Goal: Transaction & Acquisition: Purchase product/service

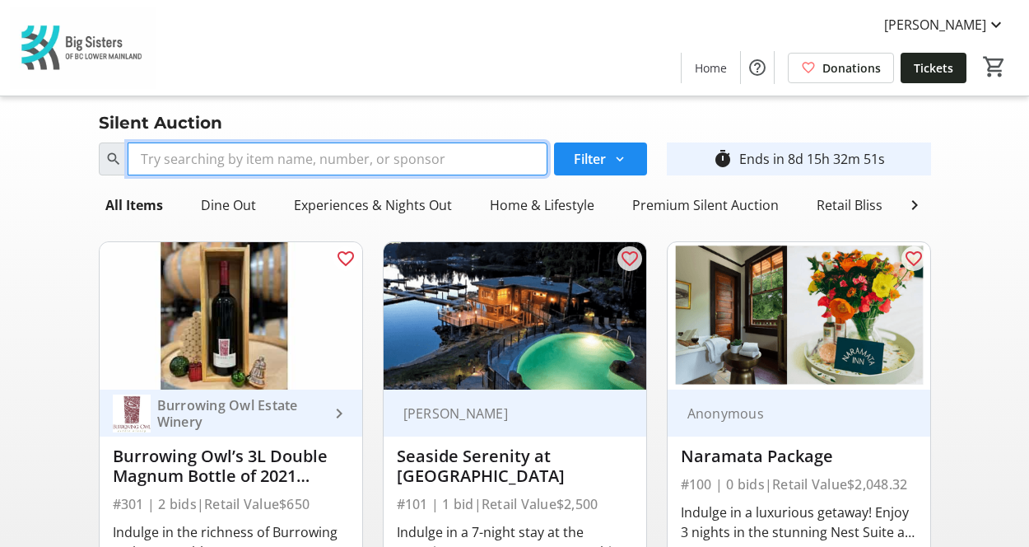
click at [330, 155] on input "Search" at bounding box center [338, 158] width 420 height 33
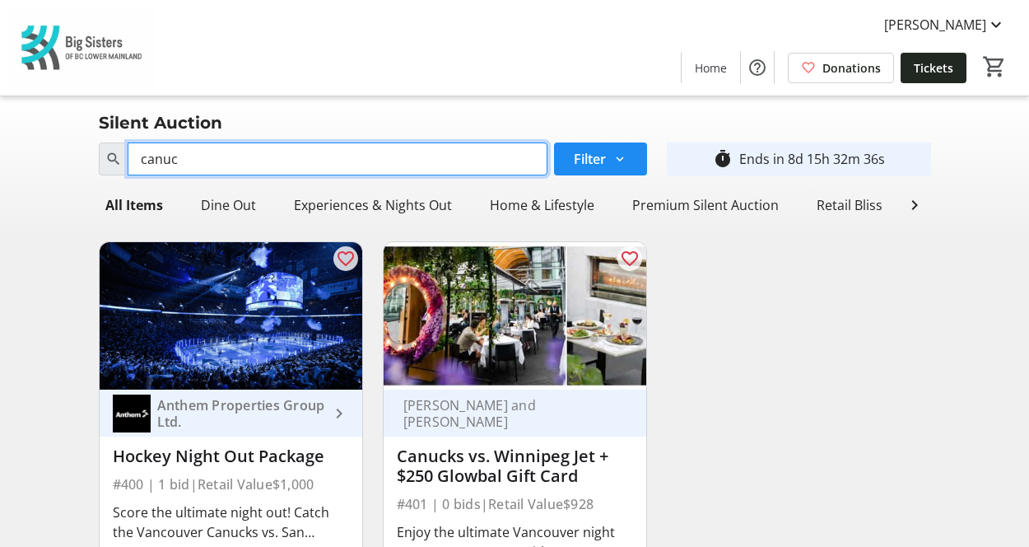
type input "canuc"
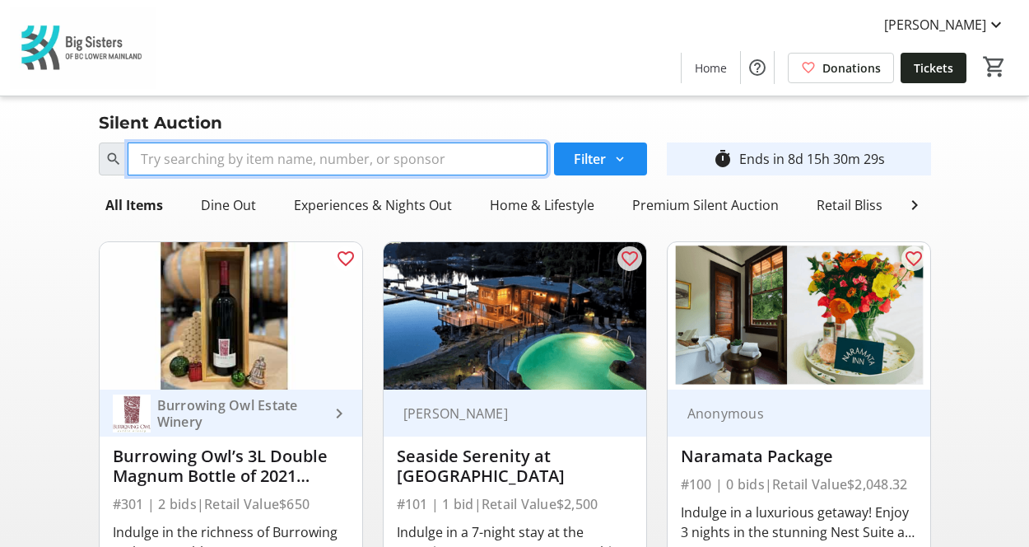
click at [334, 154] on input "Search" at bounding box center [338, 158] width 420 height 33
type input "b"
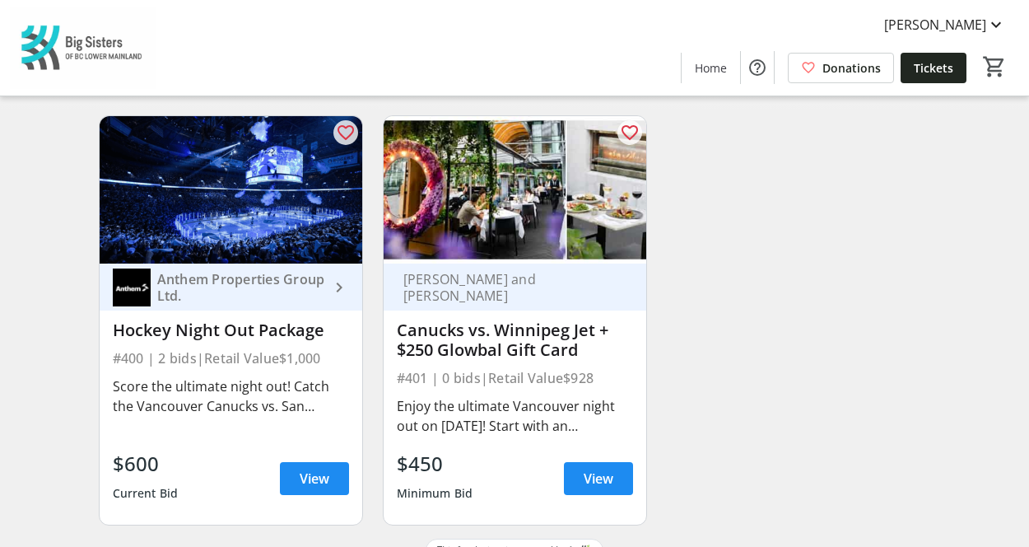
scroll to position [127, 0]
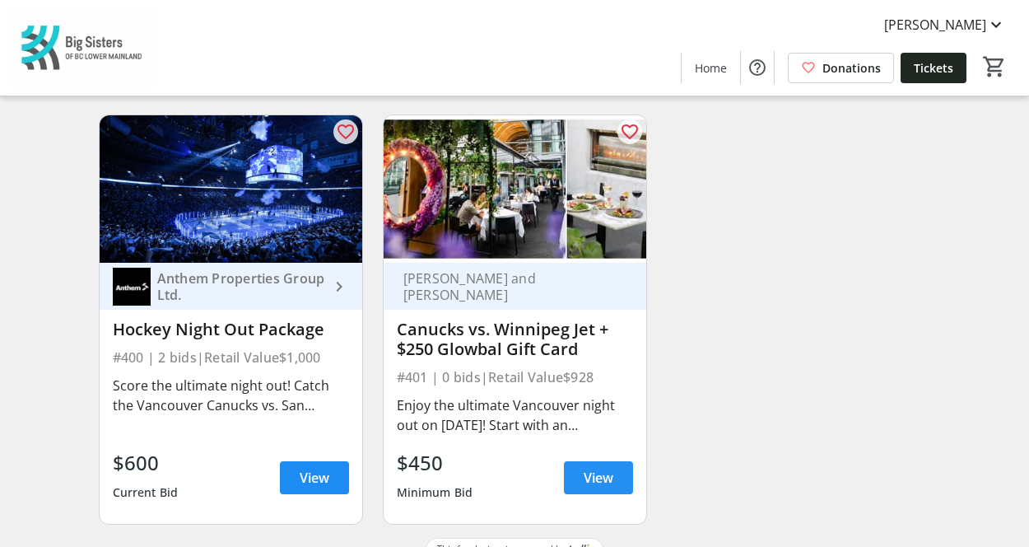
type input "canuck"
click at [594, 487] on span "View" at bounding box center [599, 478] width 30 height 20
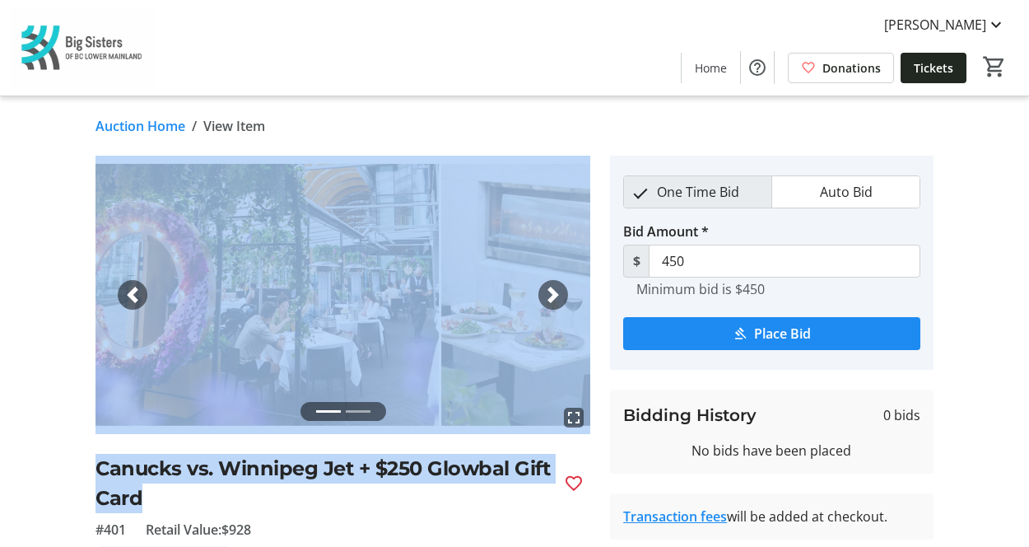
drag, startPoint x: 594, startPoint y: 492, endPoint x: 446, endPoint y: 386, distance: 181.2
click at [446, 386] on tr-auction-item-ui "fullscreen fullscreen Previous Next Canucks vs. Winnipeg Jet + $250 Glowbal Gif…" at bounding box center [343, 451] width 515 height 590
click at [153, 129] on link "Auction Home" at bounding box center [141, 126] width 90 height 20
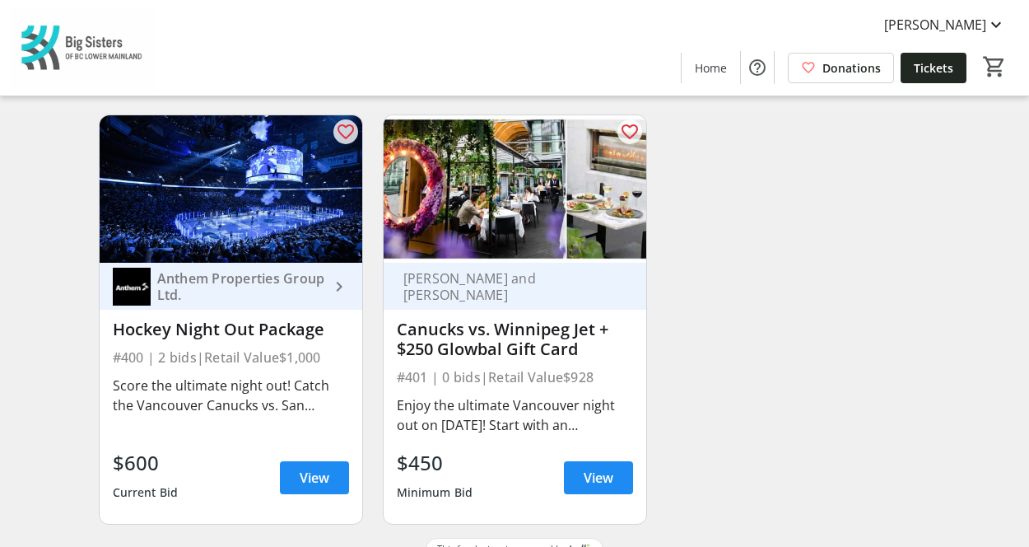
scroll to position [166, 0]
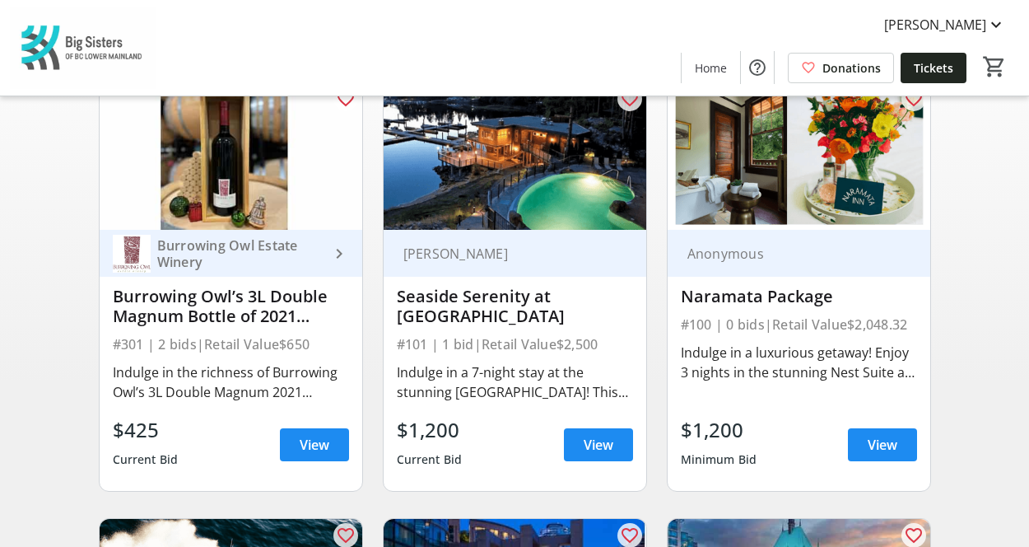
scroll to position [161, 0]
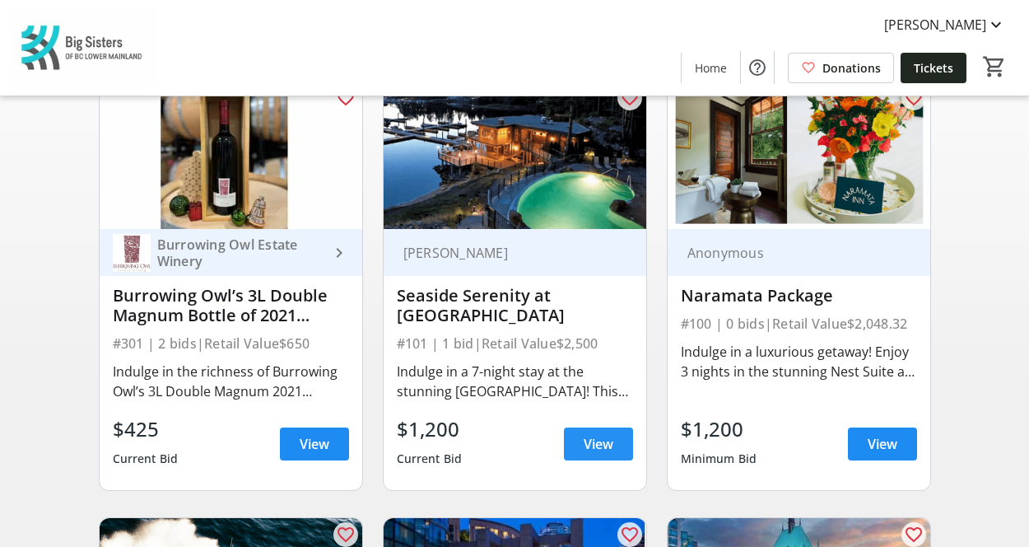
click at [596, 454] on span "View" at bounding box center [599, 444] width 30 height 20
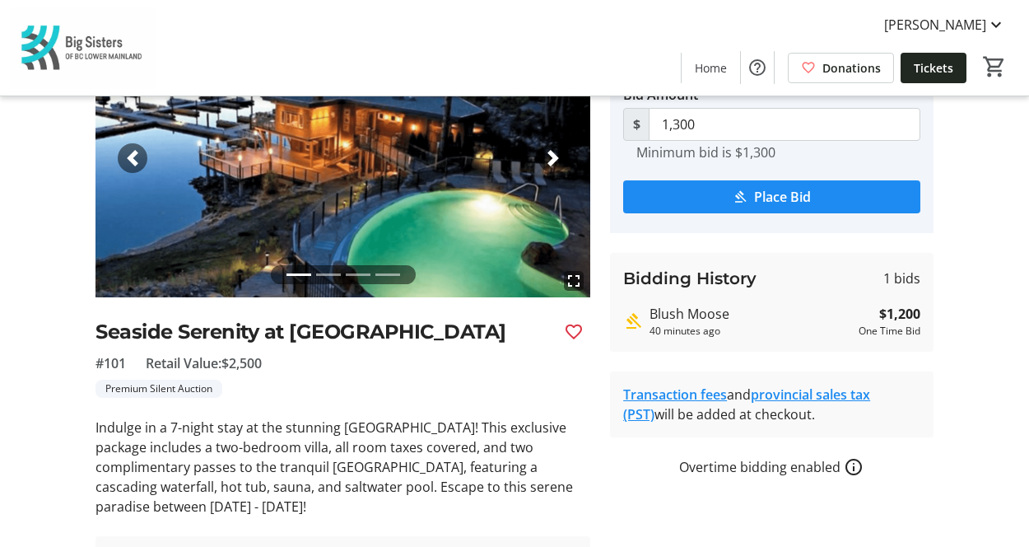
scroll to position [42, 0]
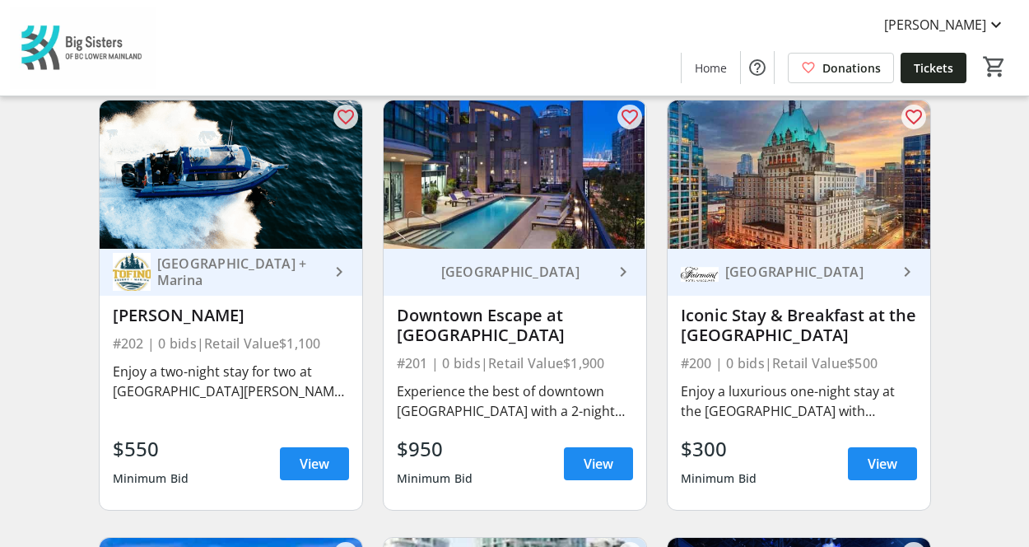
scroll to position [579, 0]
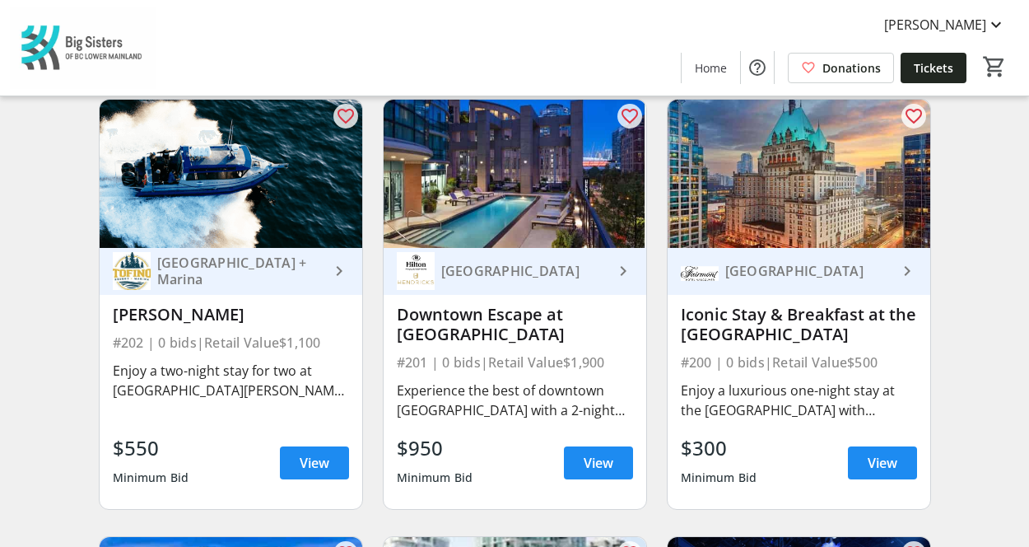
click at [425, 361] on div "Hilton Vancouver Downtown keyboard_arrow_right Downtown Escape at Hilton Vancou…" at bounding box center [515, 378] width 263 height 261
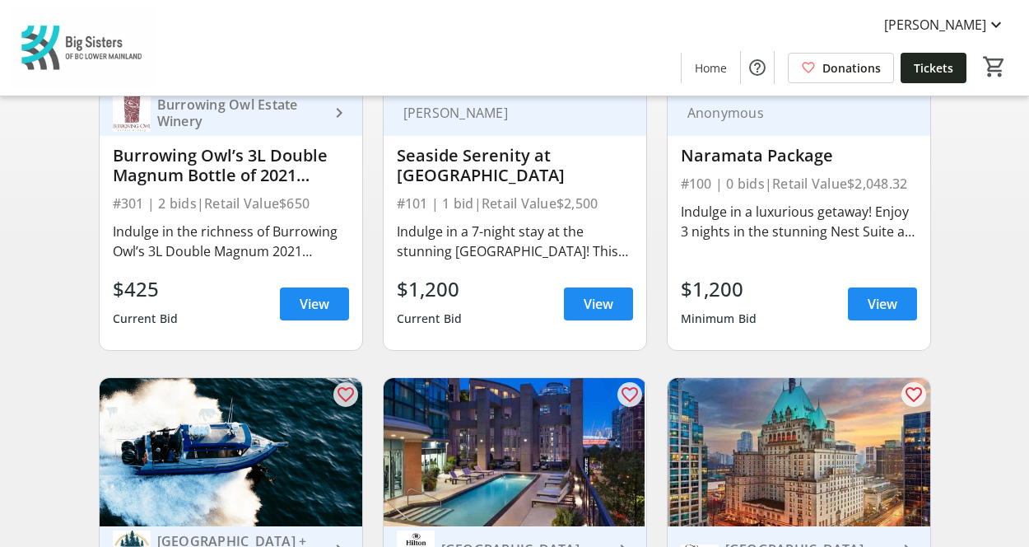
scroll to position [0, 0]
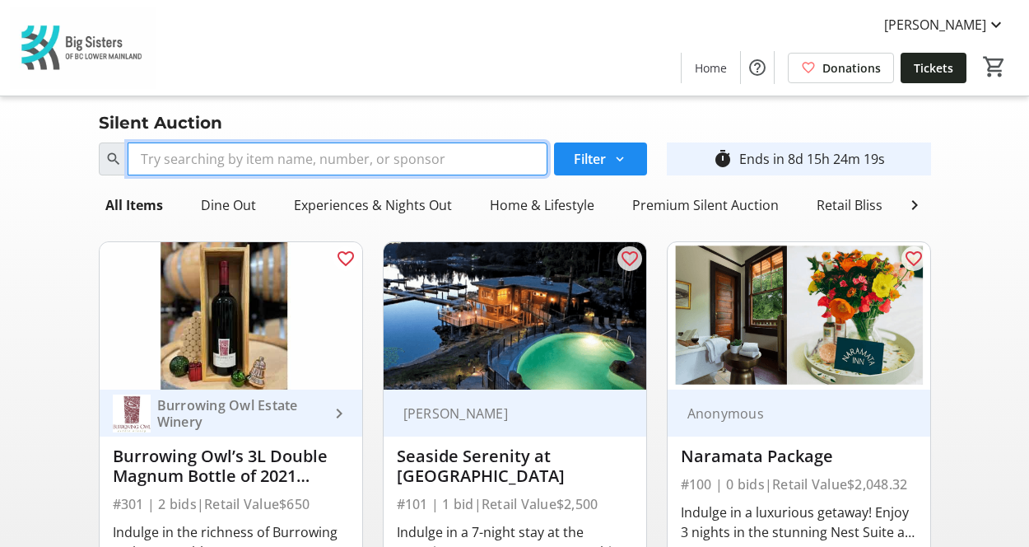
click at [229, 157] on input "Search" at bounding box center [338, 158] width 420 height 33
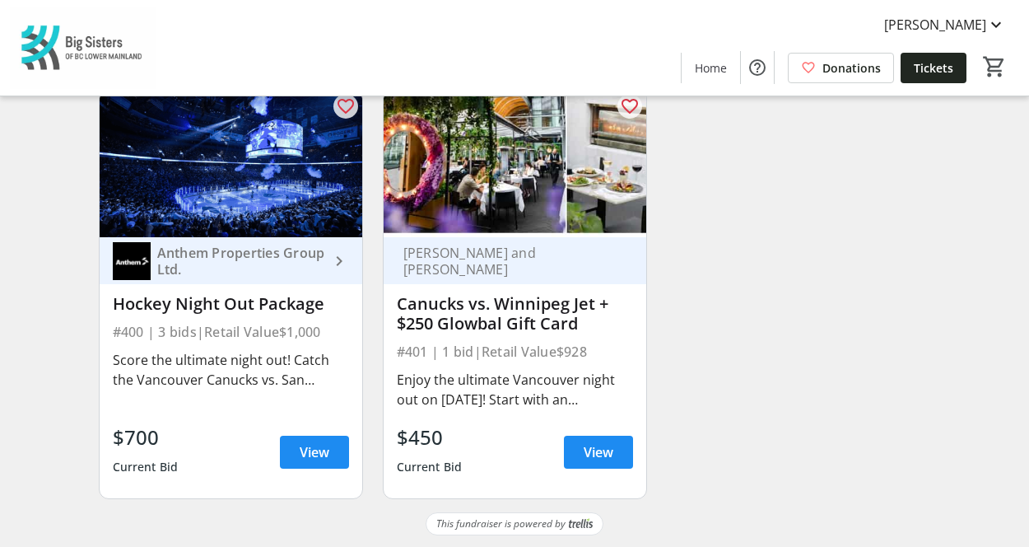
scroll to position [154, 0]
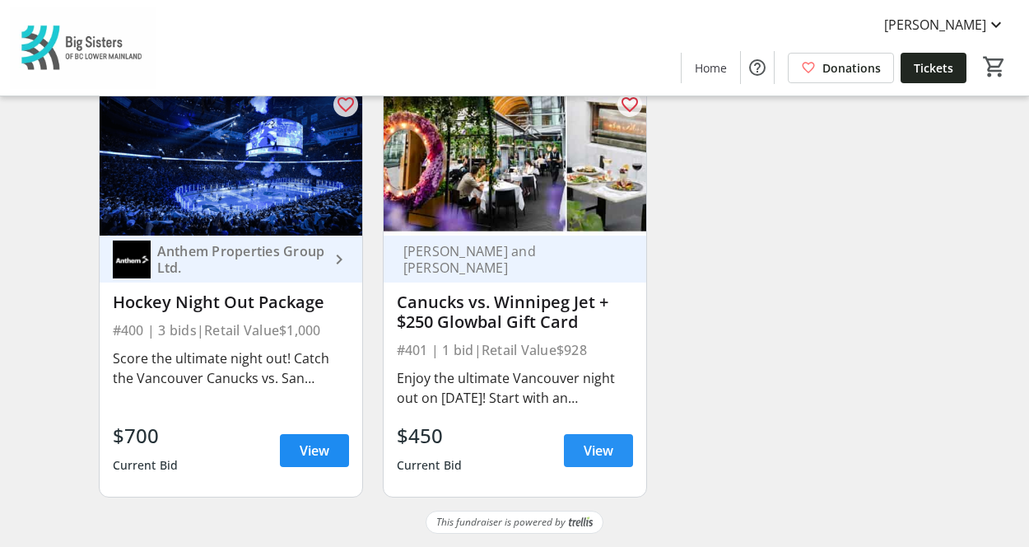
type input "canucks"
click at [604, 460] on span "View" at bounding box center [599, 451] width 30 height 20
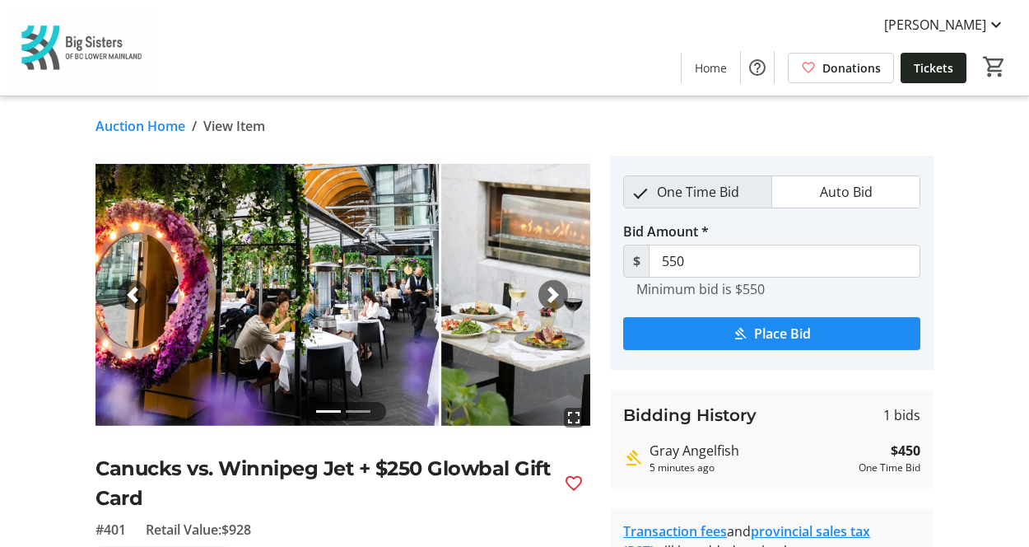
click at [555, 292] on span "button" at bounding box center [553, 295] width 16 height 16
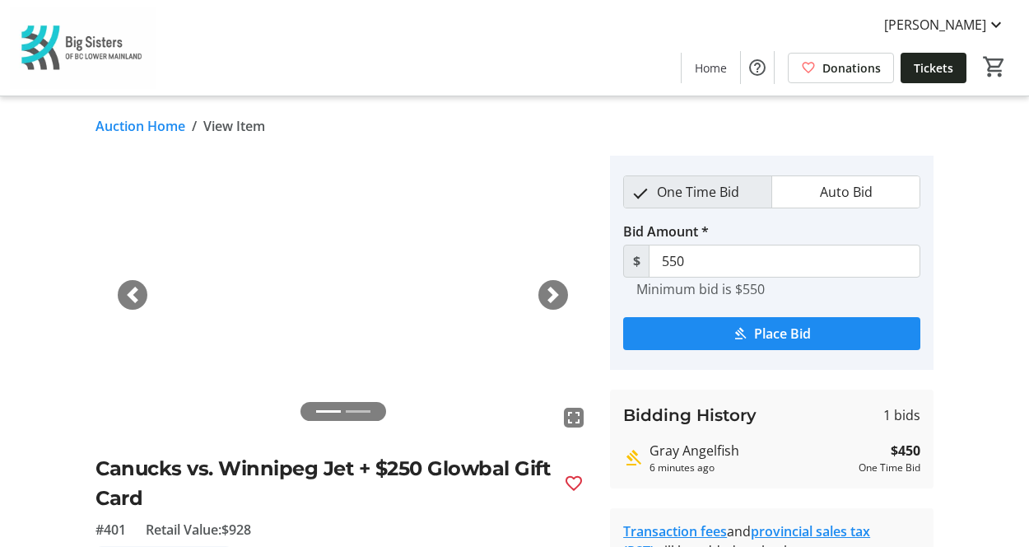
click at [156, 124] on link "Auction Home" at bounding box center [141, 126] width 90 height 20
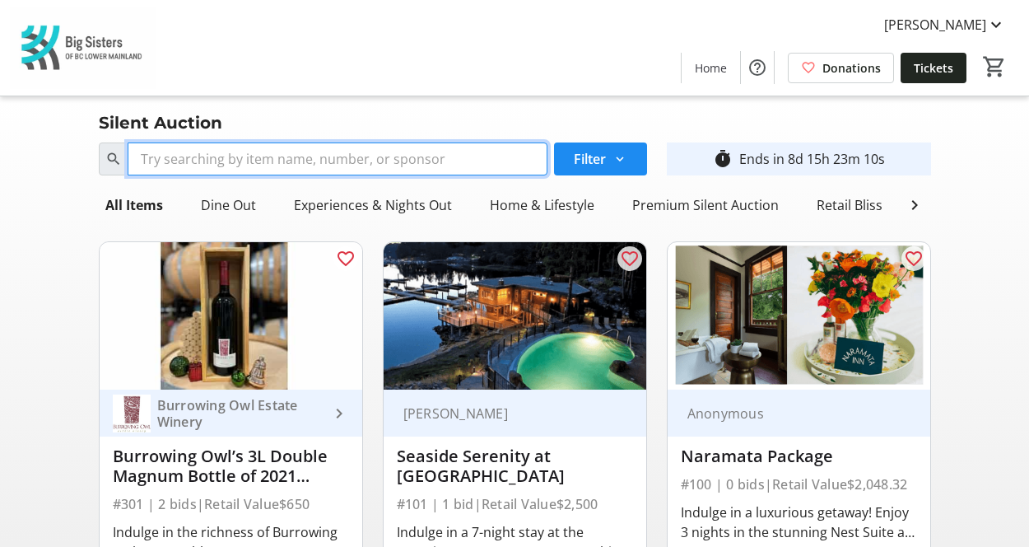
click at [301, 162] on input "Search" at bounding box center [338, 158] width 420 height 33
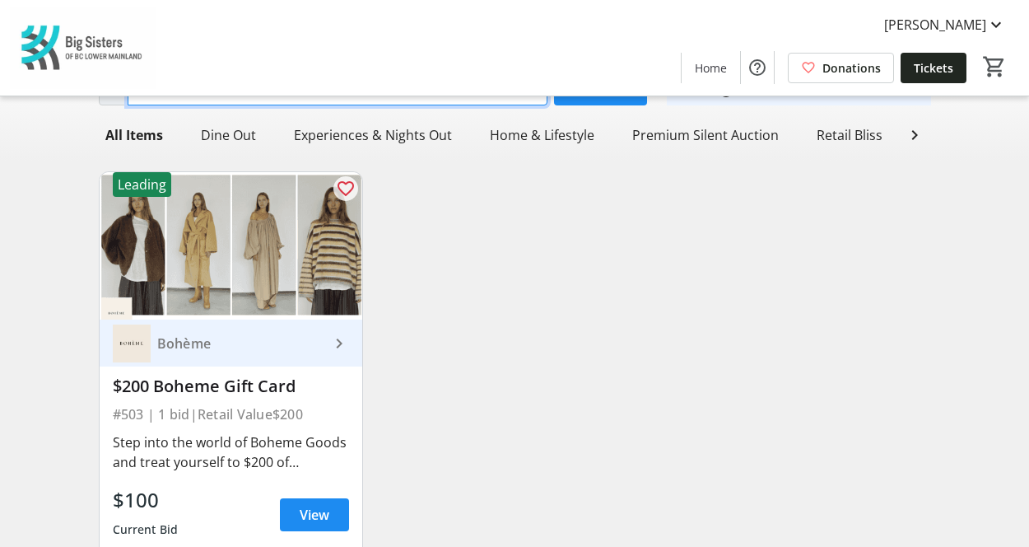
scroll to position [71, 0]
type input "boheme"
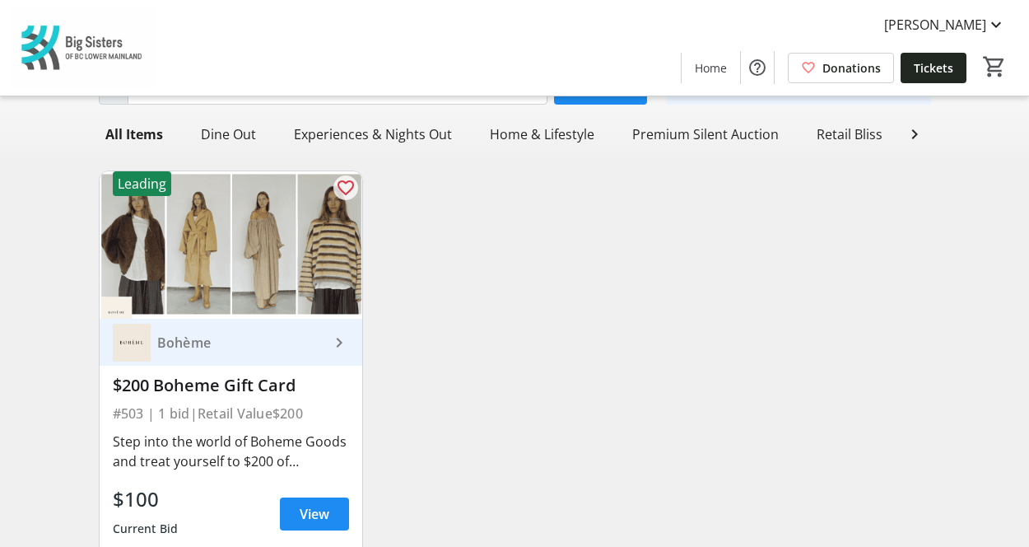
click at [208, 264] on img at bounding box center [231, 244] width 263 height 147
click at [309, 523] on span "View" at bounding box center [315, 514] width 30 height 20
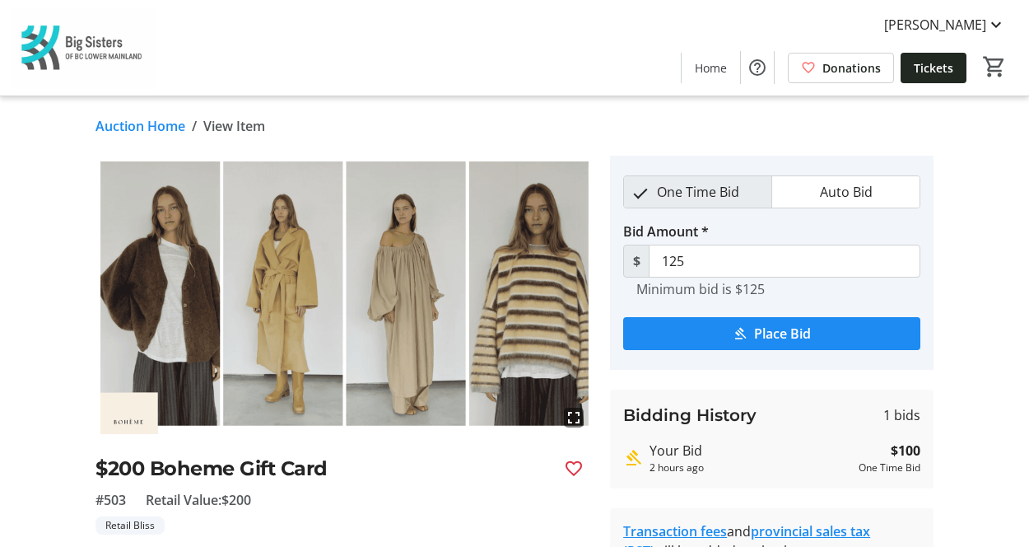
click at [167, 128] on link "Auction Home" at bounding box center [141, 126] width 90 height 20
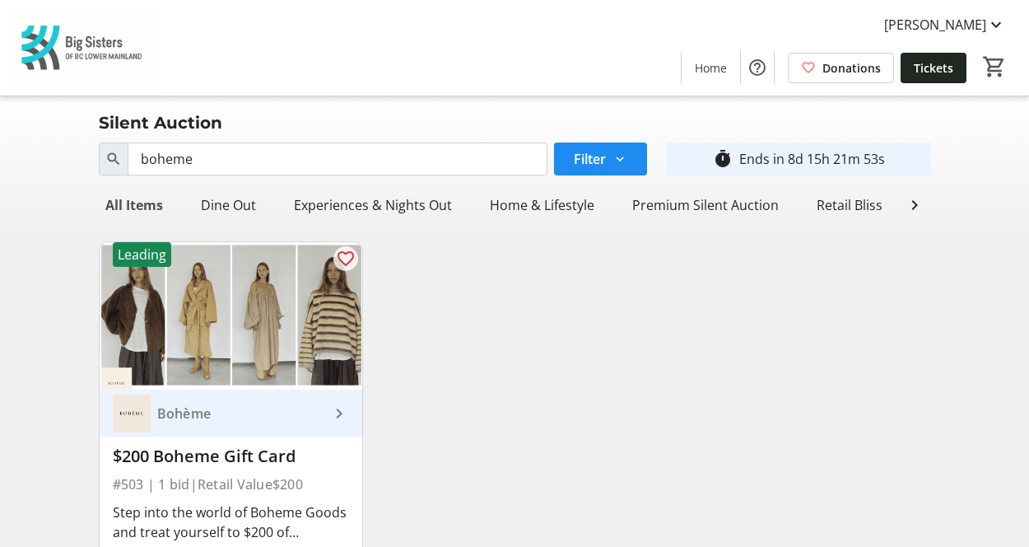
click at [151, 208] on div "All Items" at bounding box center [134, 205] width 71 height 33
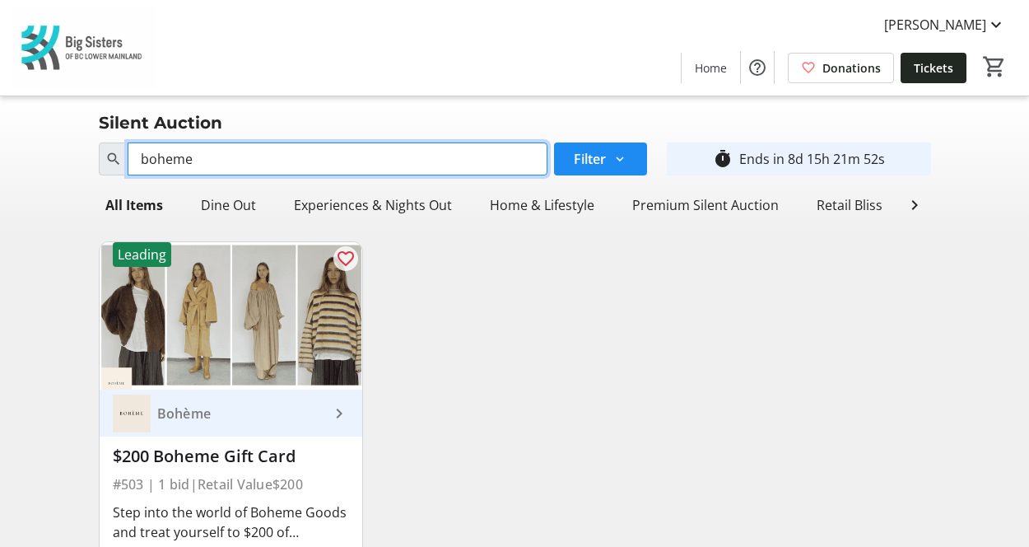
drag, startPoint x: 188, startPoint y: 161, endPoint x: 112, endPoint y: 139, distance: 79.0
click at [112, 139] on div "Search boheme Filter timer_outline Ends in 8d 15h 21m 52s" at bounding box center [515, 159] width 852 height 46
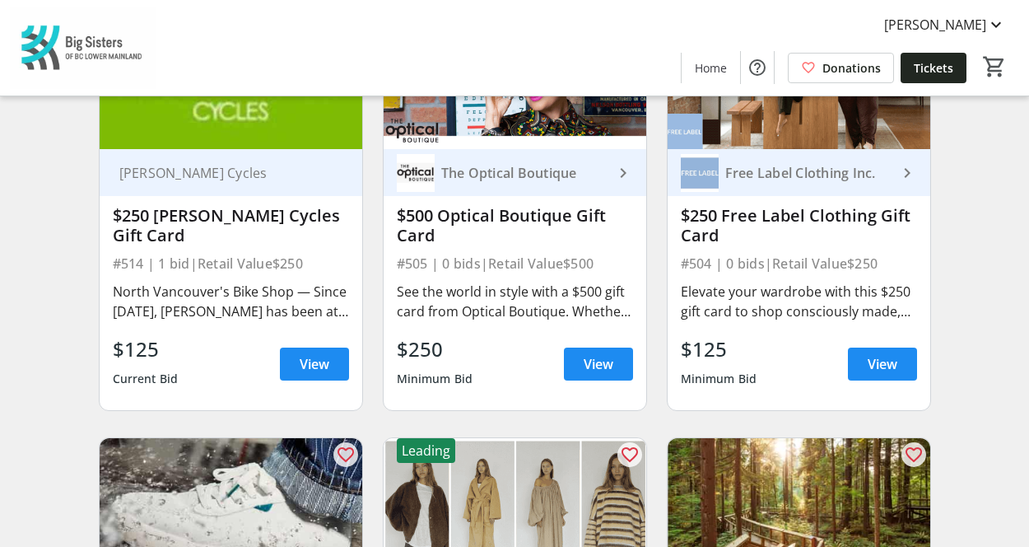
scroll to position [3070, 0]
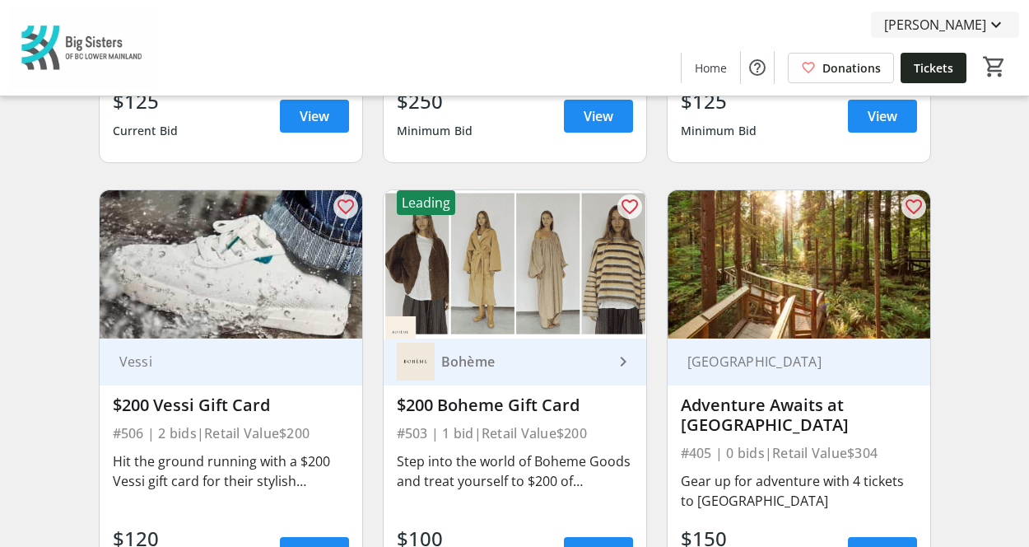
click at [947, 30] on span "[PERSON_NAME]" at bounding box center [935, 25] width 102 height 20
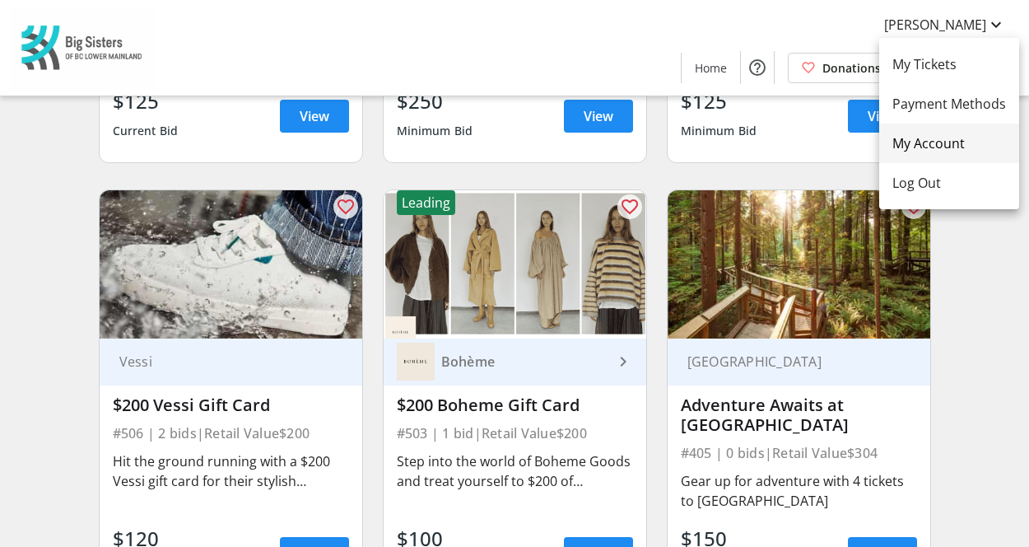
click at [928, 152] on span "My Account" at bounding box center [950, 143] width 114 height 20
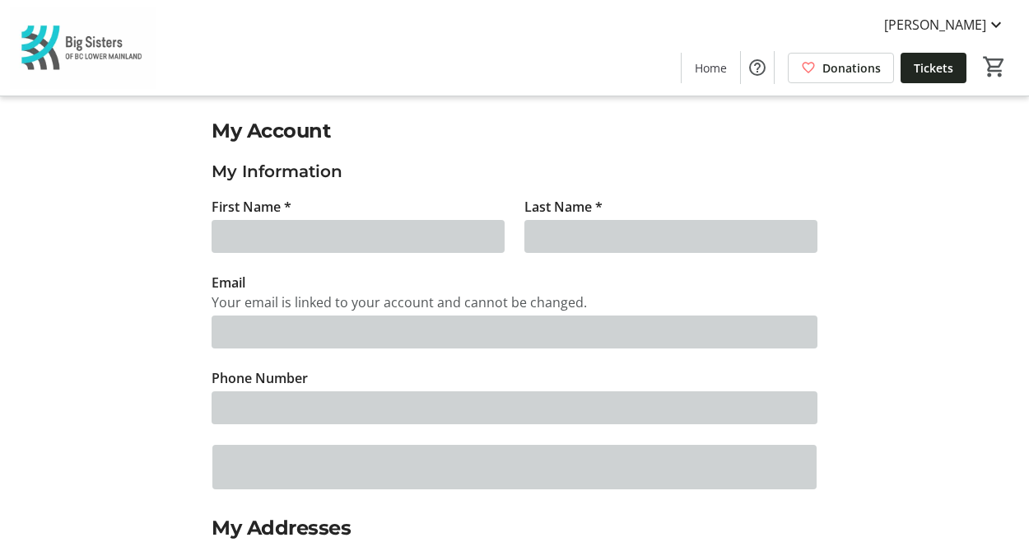
type input "[PERSON_NAME]"
type input "Shibazaki"
type input "[EMAIL_ADDRESS][DOMAIN_NAME]"
type input "[PHONE_NUMBER]"
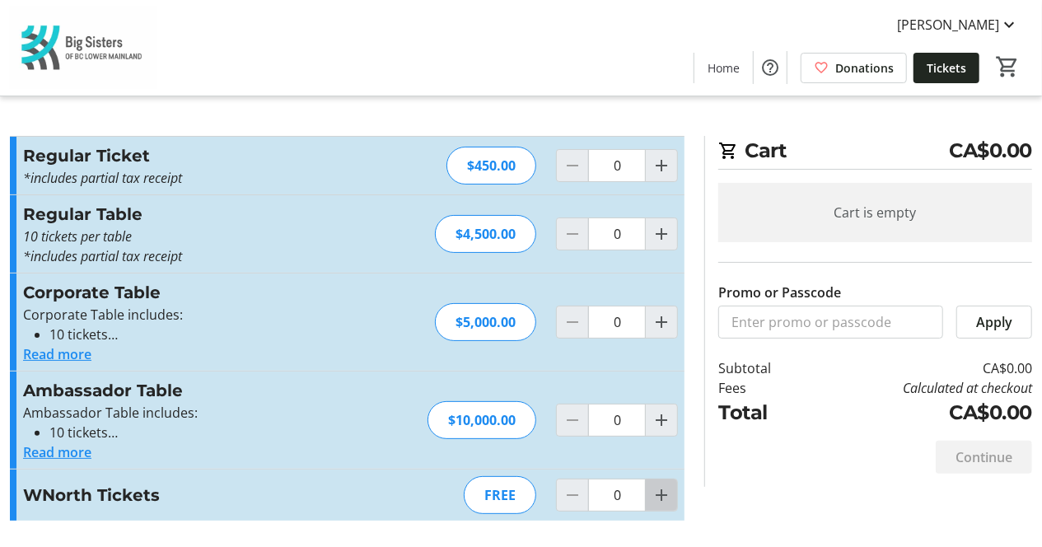
click at [666, 492] on mat-icon "Increment by one" at bounding box center [661, 495] width 20 height 20
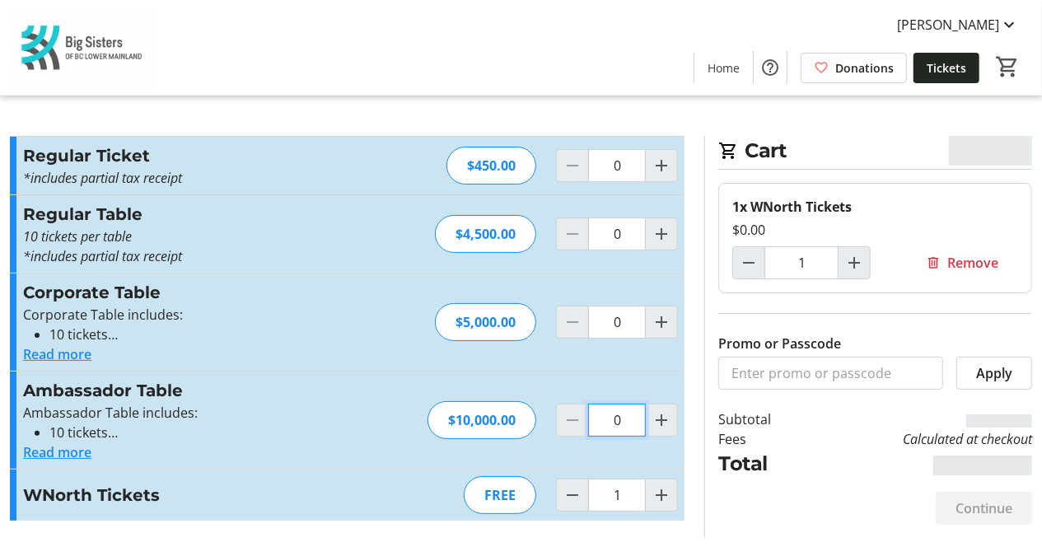
drag, startPoint x: 666, startPoint y: 492, endPoint x: 627, endPoint y: 462, distance: 49.4
click at [627, 462] on div "Ambassador Table Ambassador Table includes: 10 tickets $5,000 of cost goes towa…" at bounding box center [347, 419] width 674 height 97
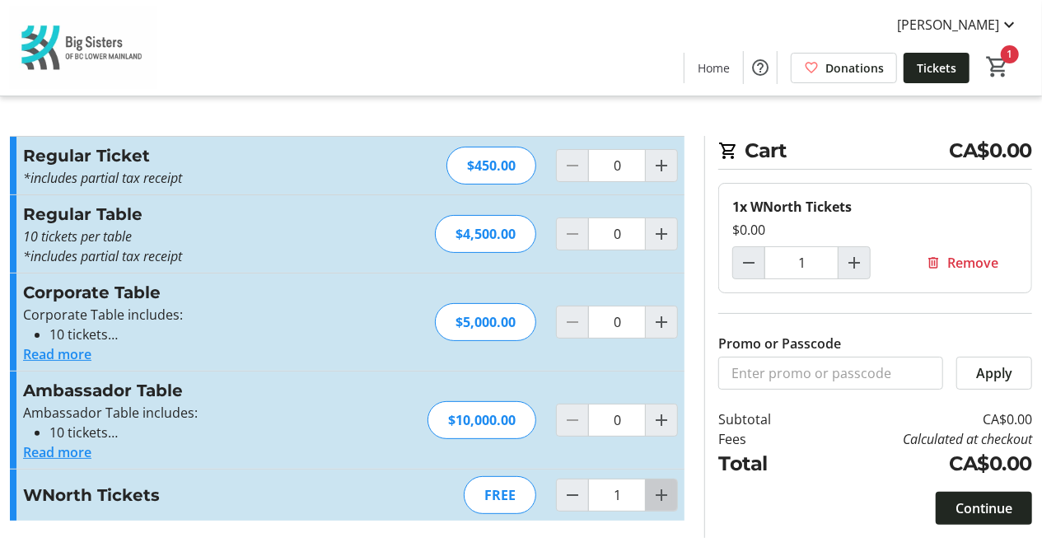
click at [657, 501] on mat-icon "Increment by one" at bounding box center [661, 495] width 20 height 20
type input "2"
click at [947, 262] on span "Remove" at bounding box center [972, 263] width 51 height 20
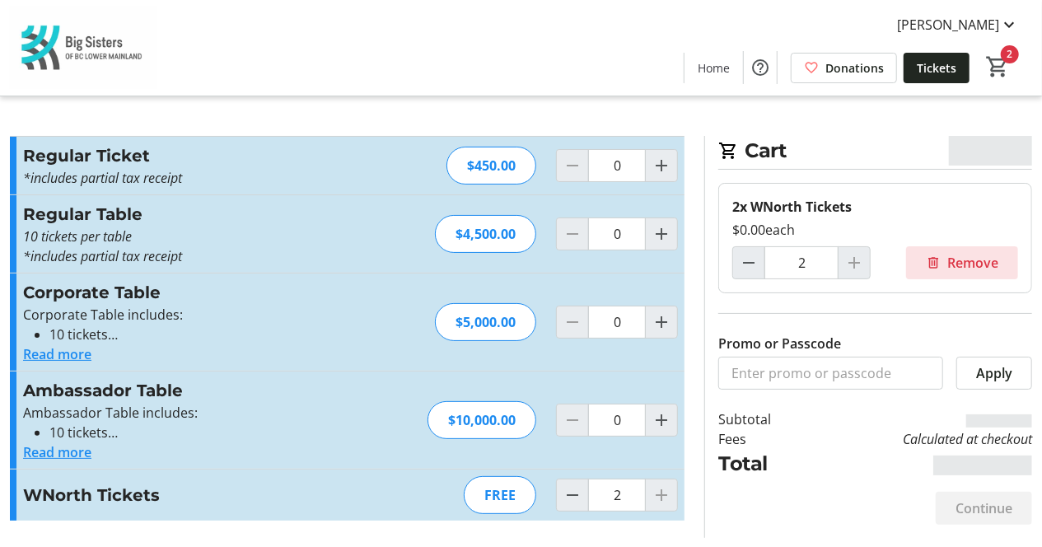
type input "0"
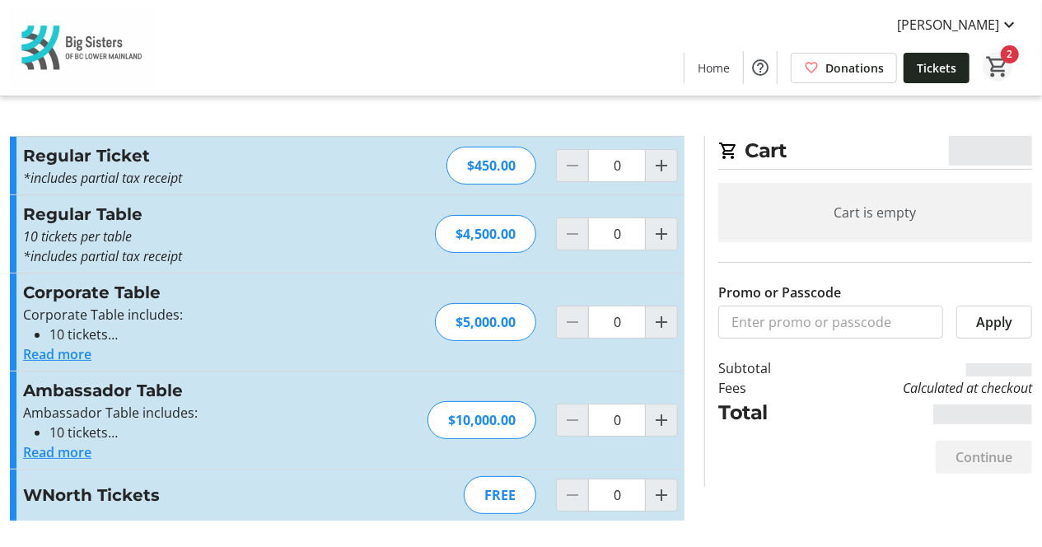
click at [1000, 65] on mat-icon "2" at bounding box center [997, 66] width 25 height 25
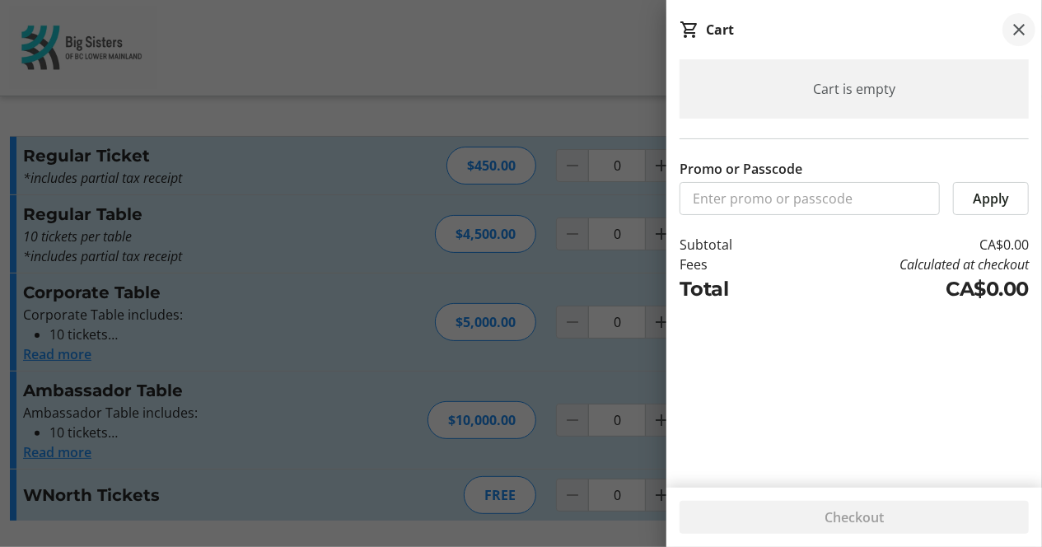
click at [1026, 24] on mat-icon at bounding box center [1019, 30] width 20 height 20
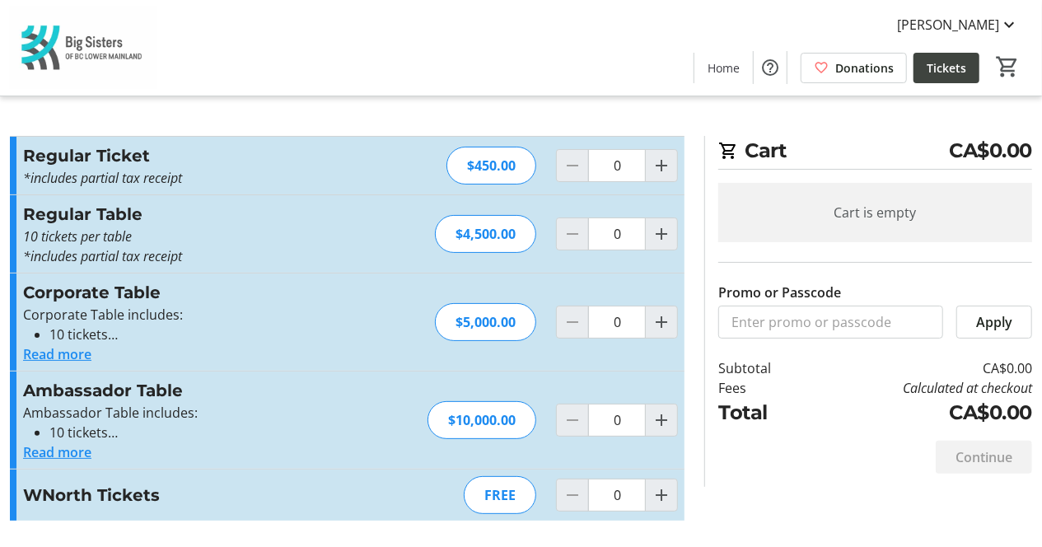
click at [946, 72] on span "Tickets" at bounding box center [946, 67] width 40 height 17
click at [968, 21] on span "[PERSON_NAME]" at bounding box center [948, 25] width 102 height 20
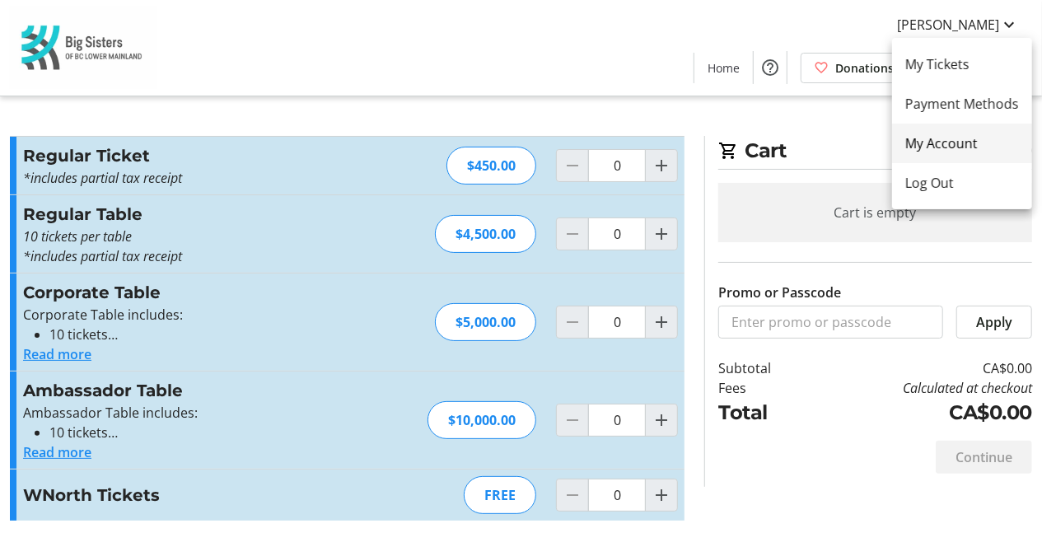
click at [949, 138] on span "My Account" at bounding box center [962, 143] width 114 height 20
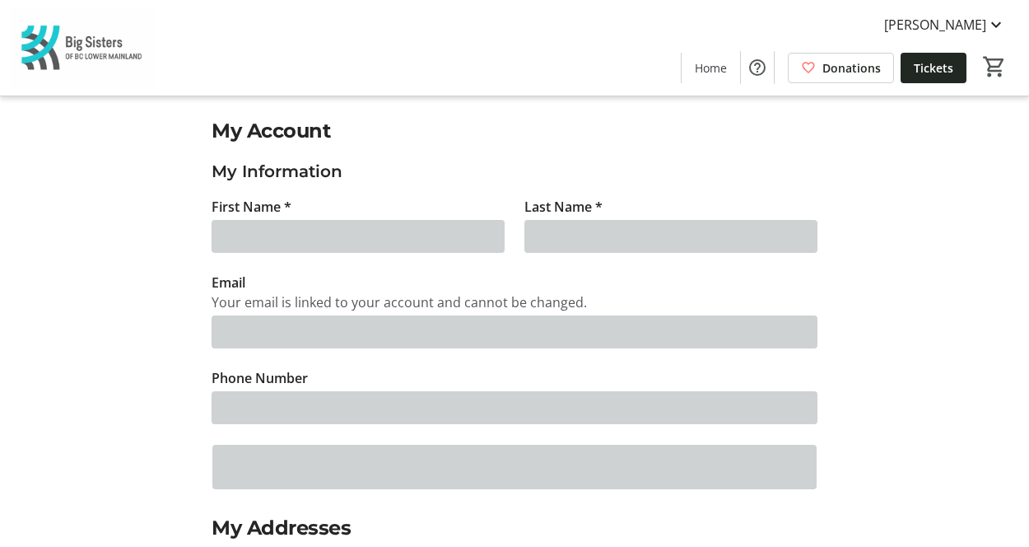
type input "Julia"
type input "Shibazaki"
type input "jshibazaki@bigsisters.bc.ca"
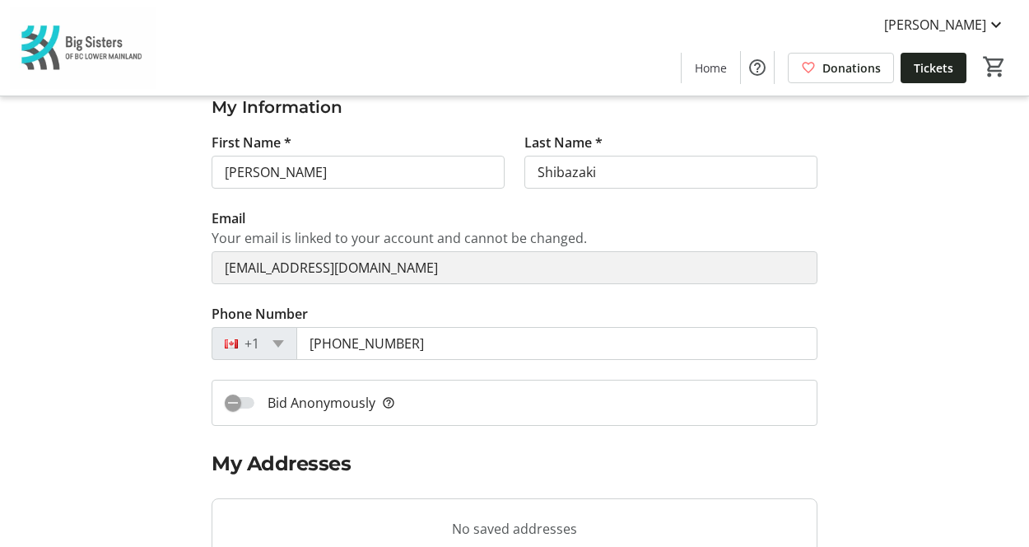
scroll to position [66, 0]
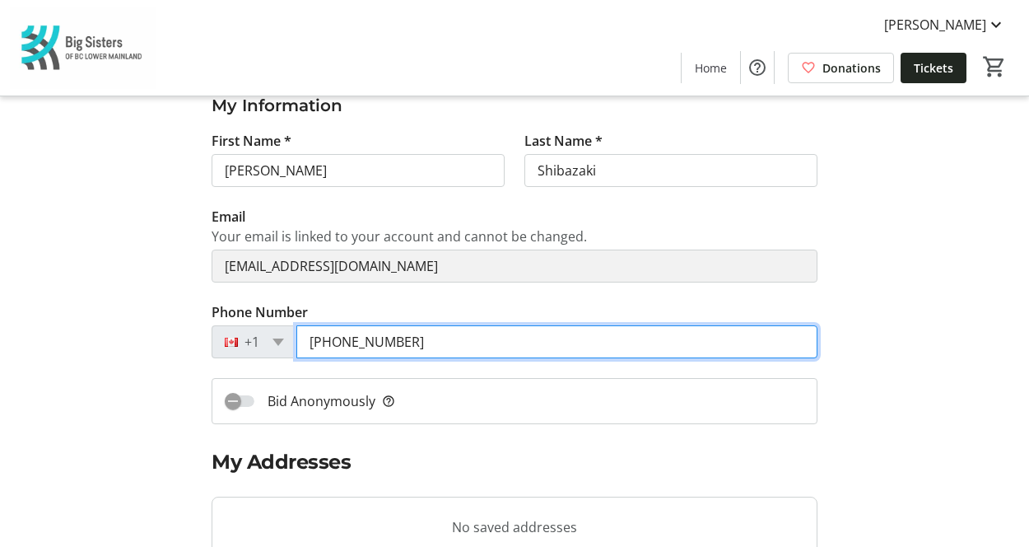
drag, startPoint x: 420, startPoint y: 343, endPoint x: 257, endPoint y: 328, distance: 163.8
click at [257, 328] on div "+1 (236) 466-1017" at bounding box center [515, 341] width 606 height 33
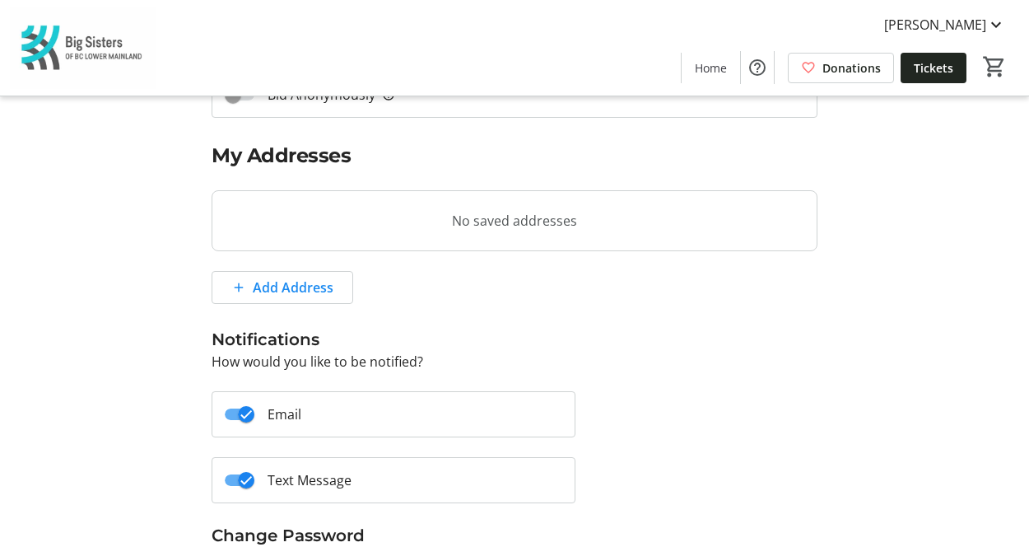
scroll to position [507, 0]
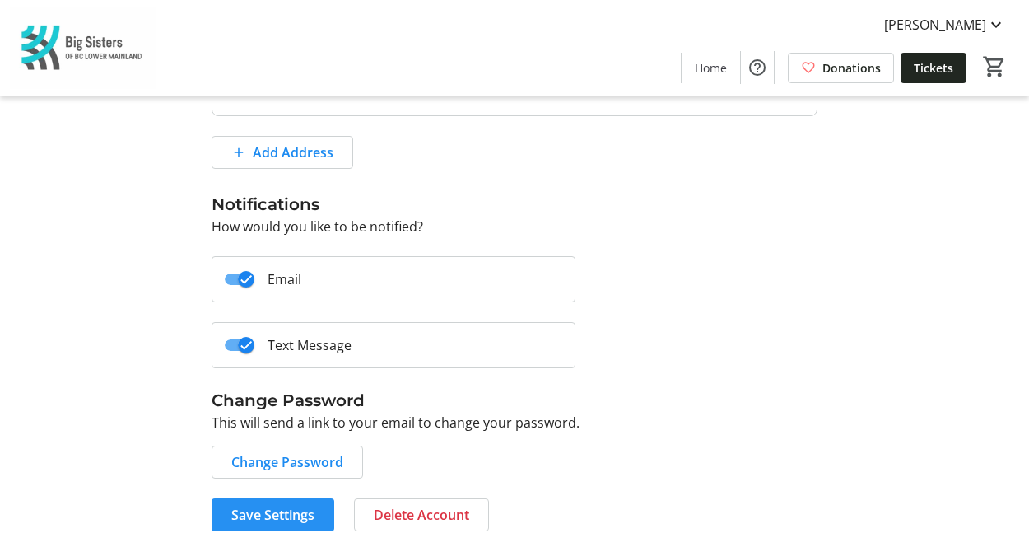
type input "(778) 892-1254"
click at [292, 510] on span "Save Settings" at bounding box center [272, 515] width 83 height 20
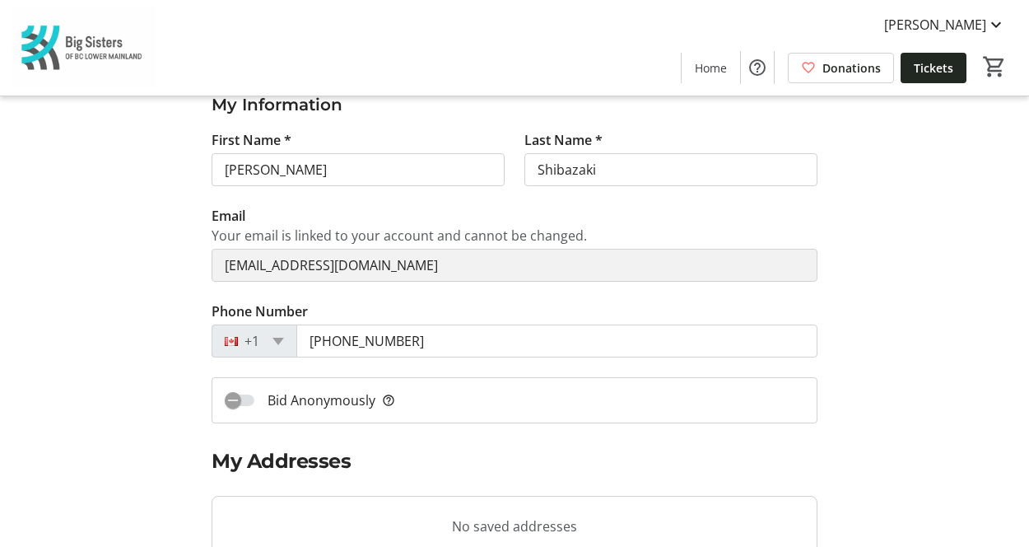
scroll to position [0, 0]
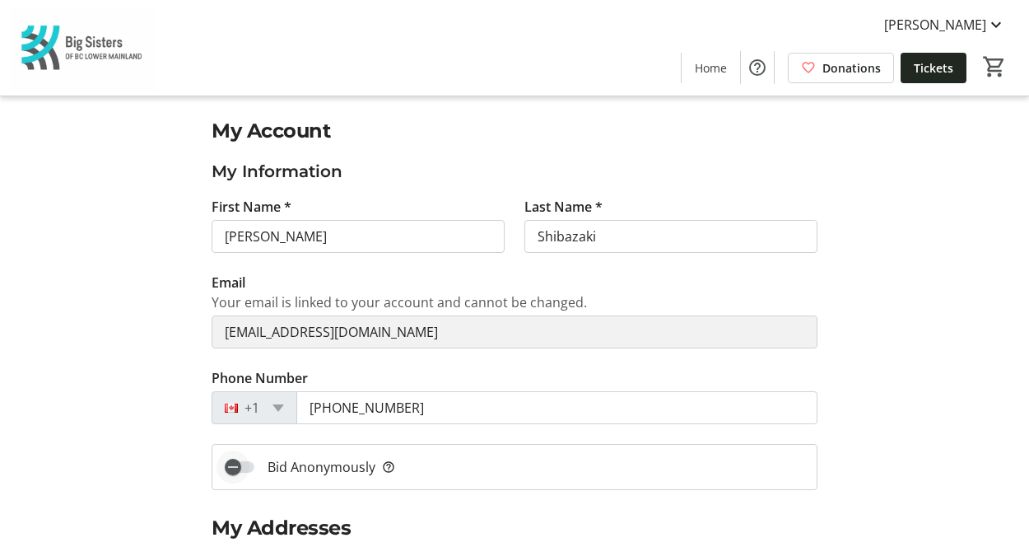
click at [242, 472] on span "button" at bounding box center [233, 466] width 33 height 33
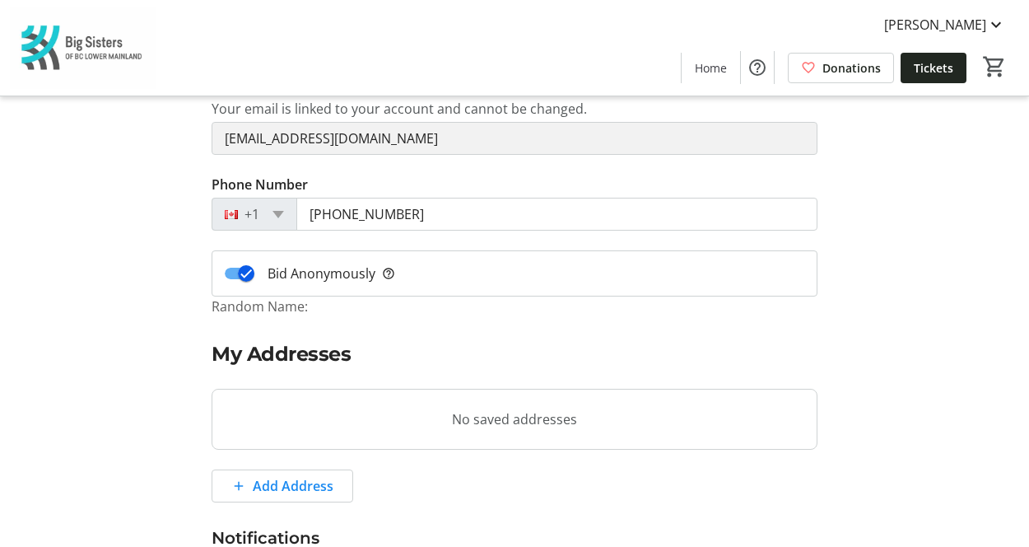
scroll to position [194, 0]
click at [243, 269] on icon "button" at bounding box center [246, 272] width 15 height 15
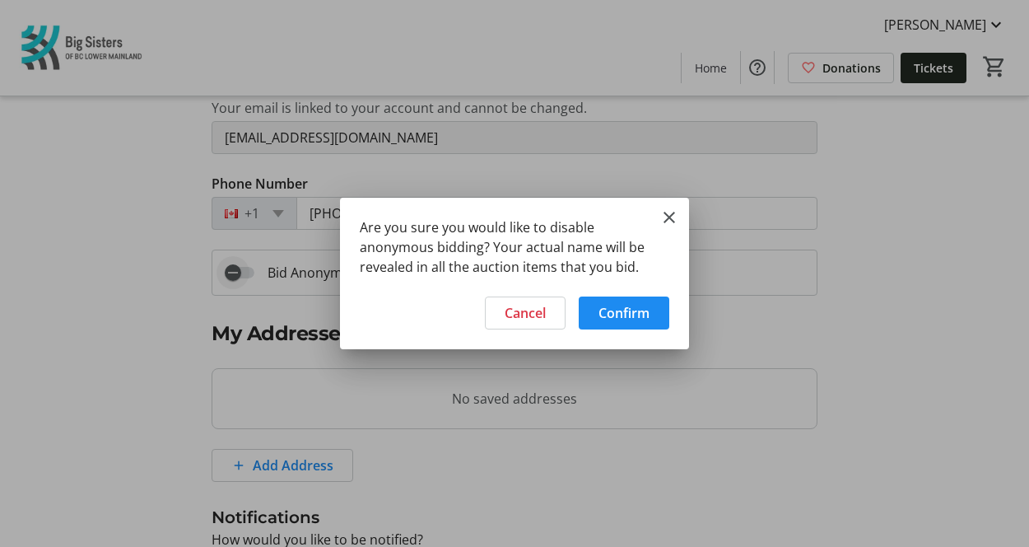
scroll to position [0, 0]
click at [618, 316] on span "Confirm" at bounding box center [624, 313] width 51 height 20
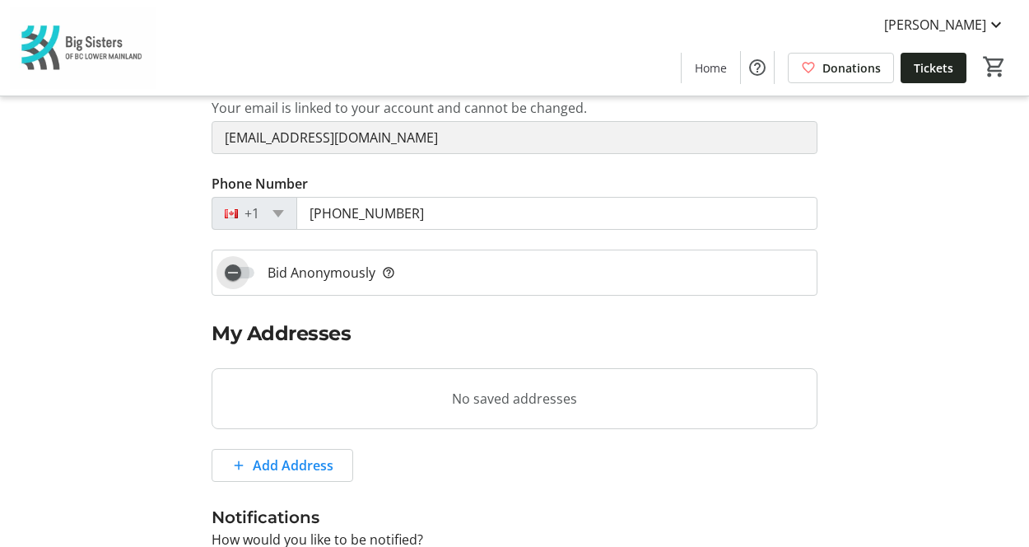
scroll to position [507, 0]
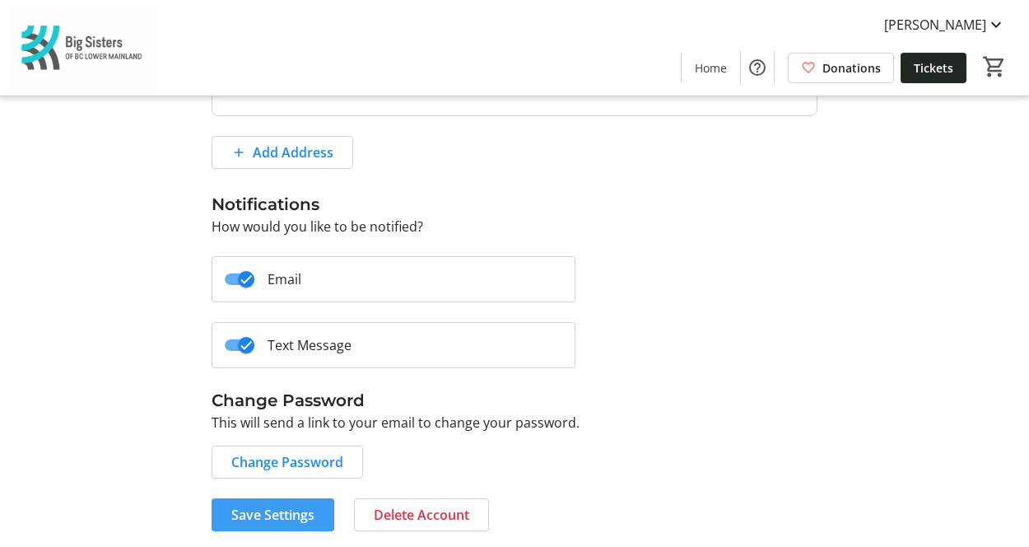
click at [287, 510] on span "Save Settings" at bounding box center [272, 515] width 83 height 20
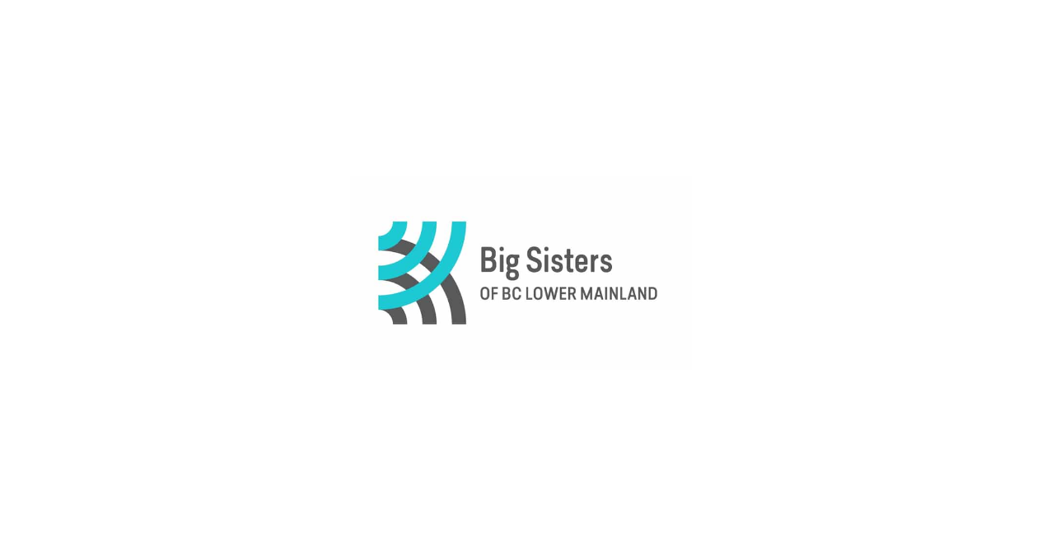
click at [35, 168] on div at bounding box center [521, 273] width 1042 height 547
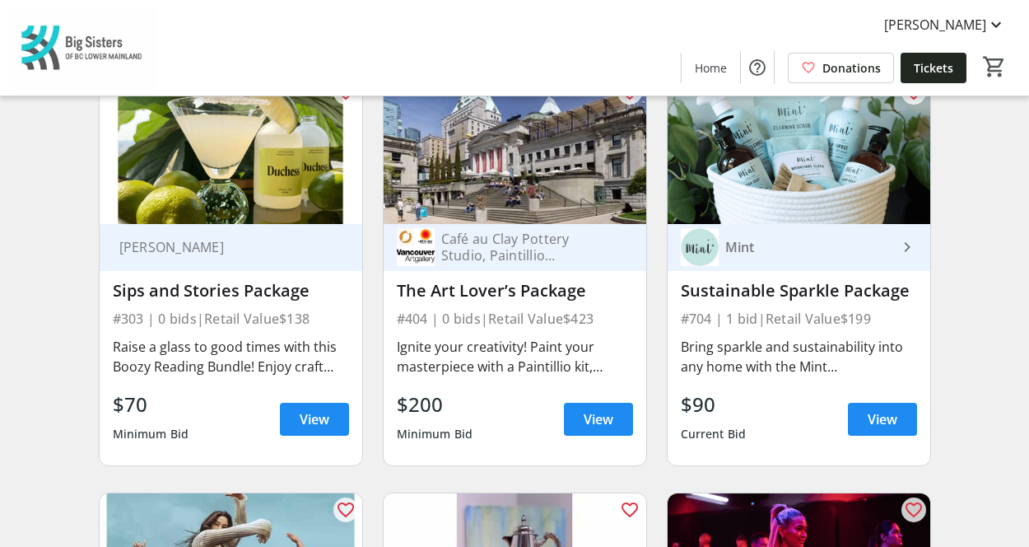
scroll to position [6243, 0]
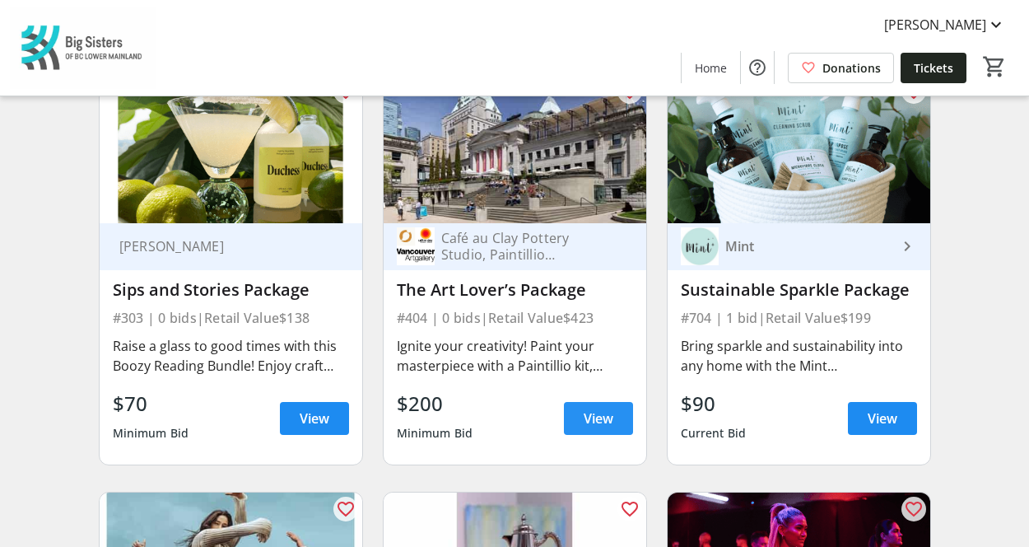
click at [597, 425] on span "View" at bounding box center [599, 418] width 30 height 20
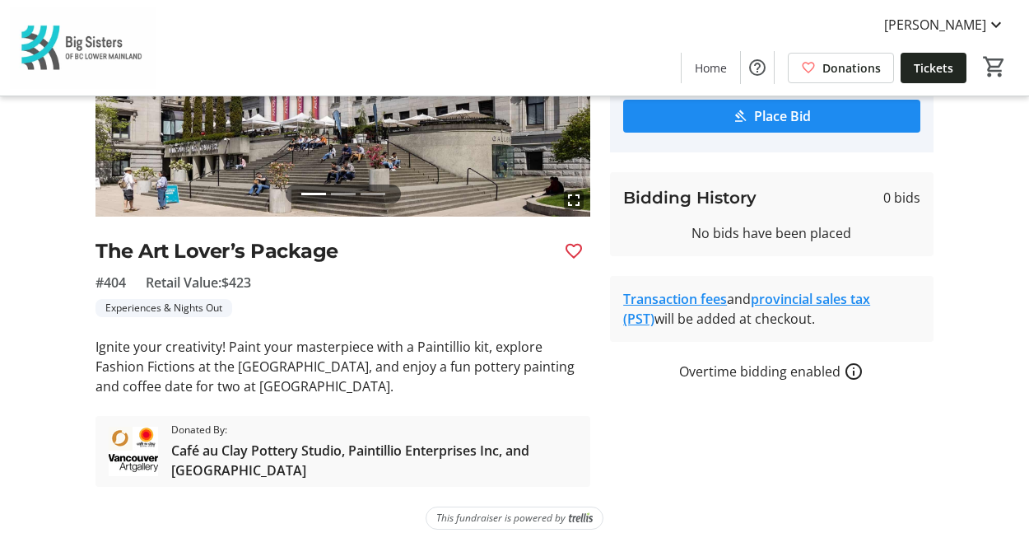
scroll to position [219, 0]
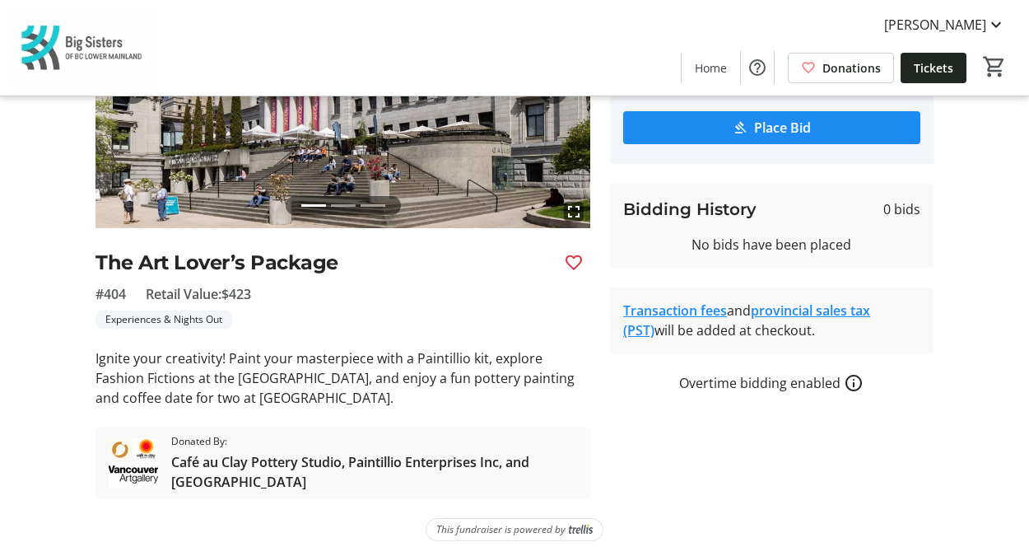
click at [394, 353] on p "Ignite your creativity! Paint your masterpiece with a Paintillio kit, explore F…" at bounding box center [343, 377] width 495 height 59
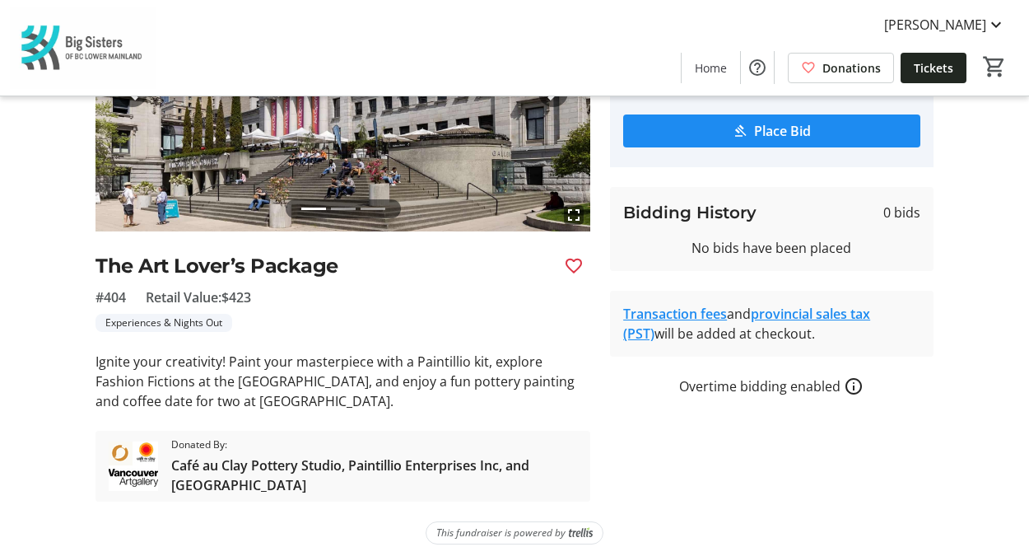
scroll to position [204, 0]
